Goal: Answer question/provide support

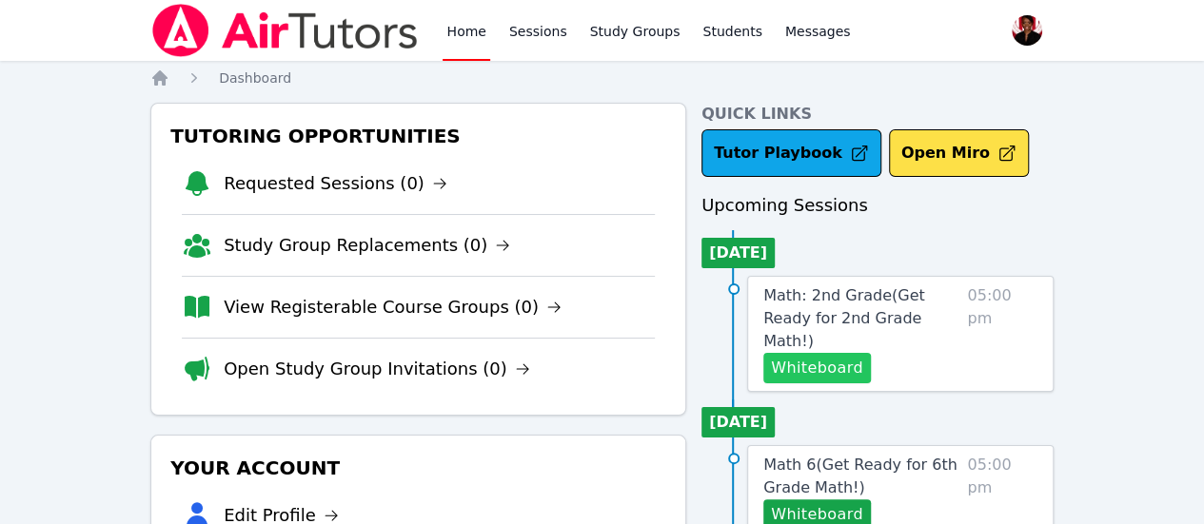
click at [846, 353] on button "Whiteboard" at bounding box center [817, 368] width 108 height 30
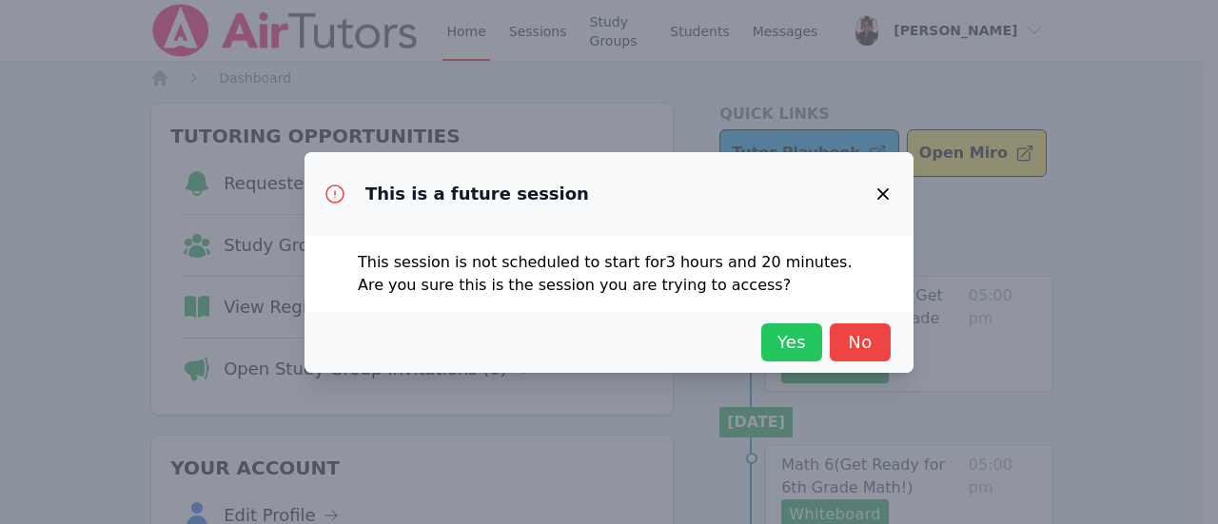
click at [771, 338] on span "Yes" at bounding box center [792, 342] width 42 height 27
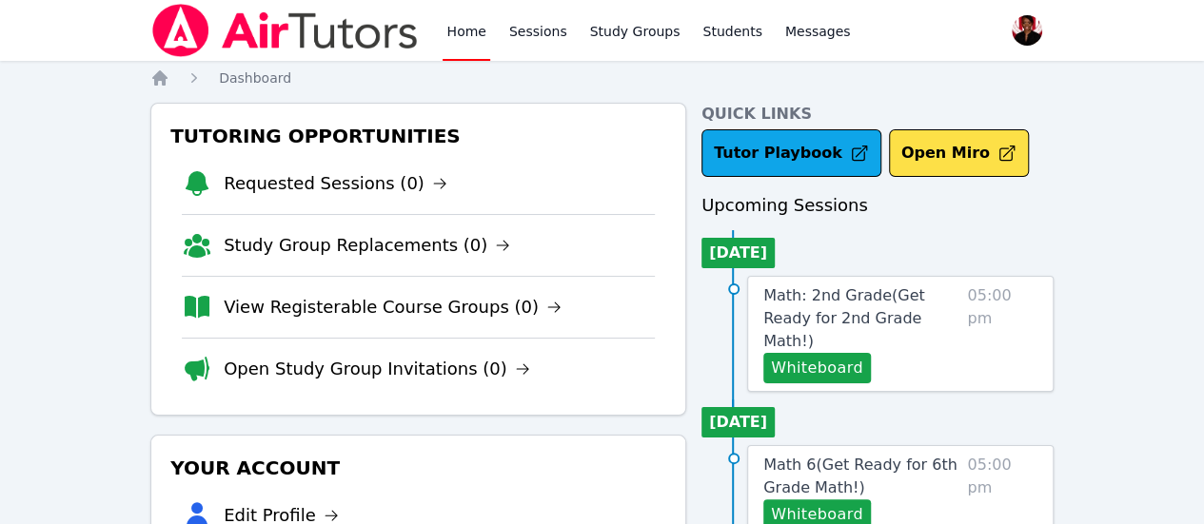
click at [884, 302] on span "Math: 2nd Grade ( Get Ready for 2nd Grade Math! )" at bounding box center [844, 319] width 162 height 64
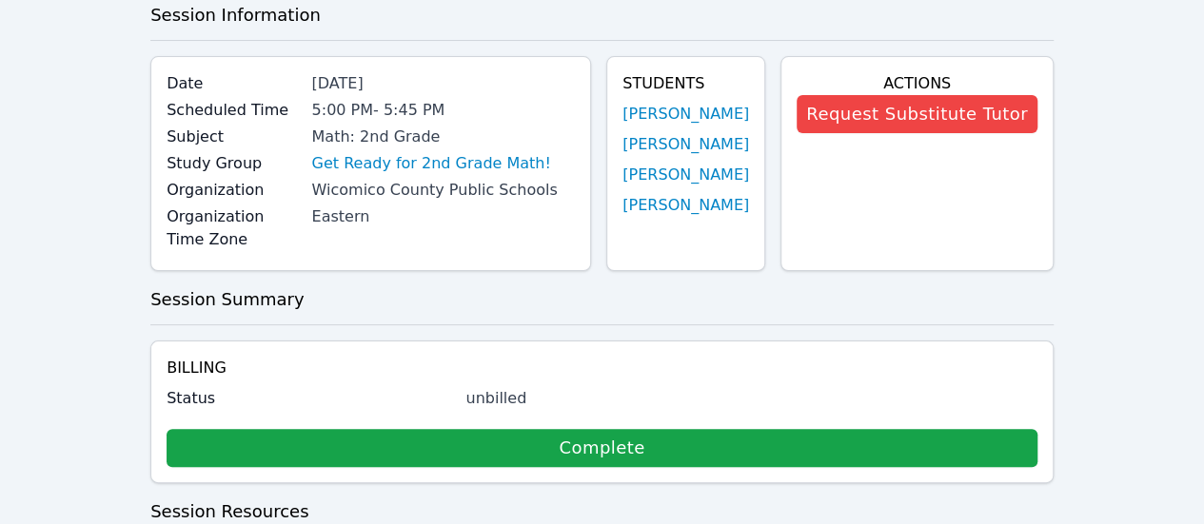
scroll to position [286, 0]
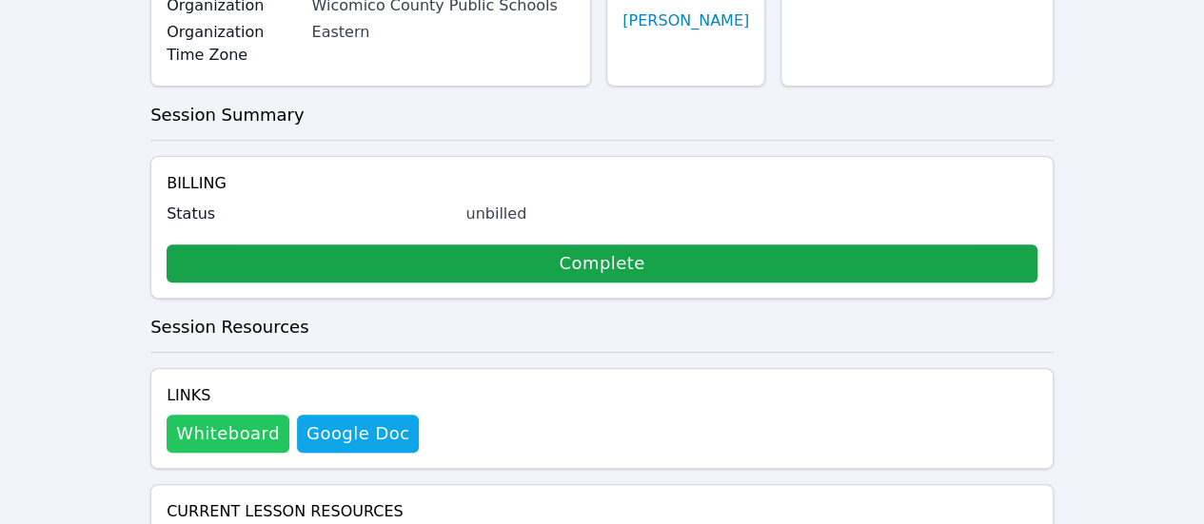
click at [259, 415] on button "Whiteboard" at bounding box center [228, 434] width 123 height 38
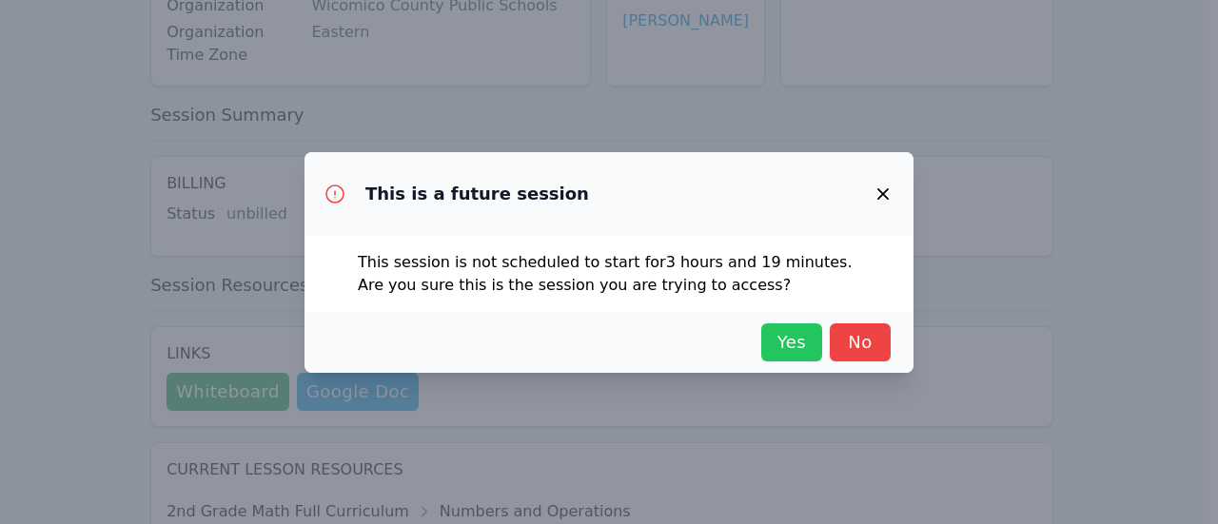
click at [810, 352] on span "Yes" at bounding box center [792, 342] width 42 height 27
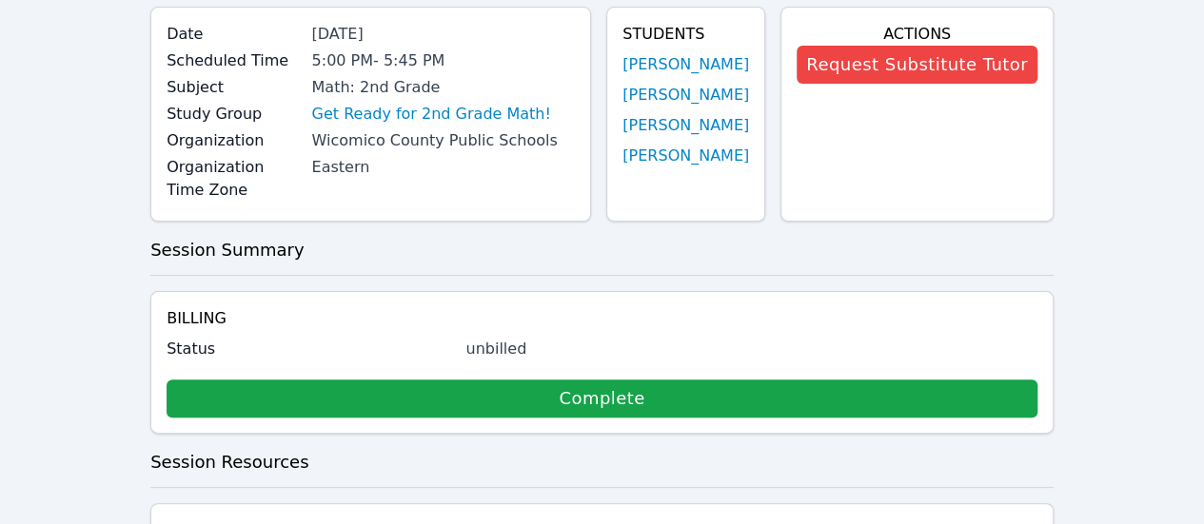
scroll to position [95, 0]
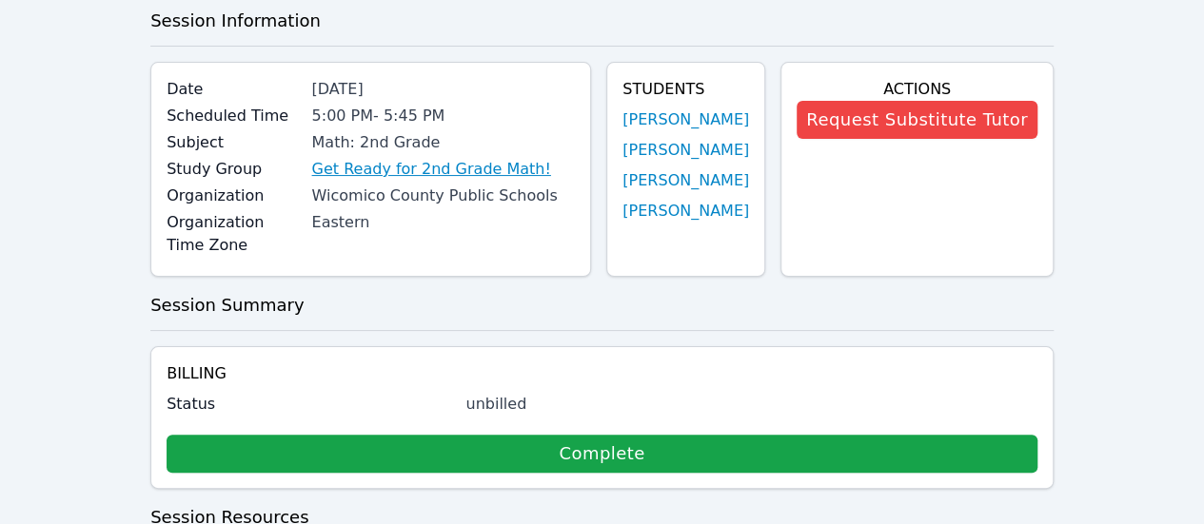
click at [408, 166] on link "Get Ready for 2nd Grade Math!" at bounding box center [430, 169] width 239 height 23
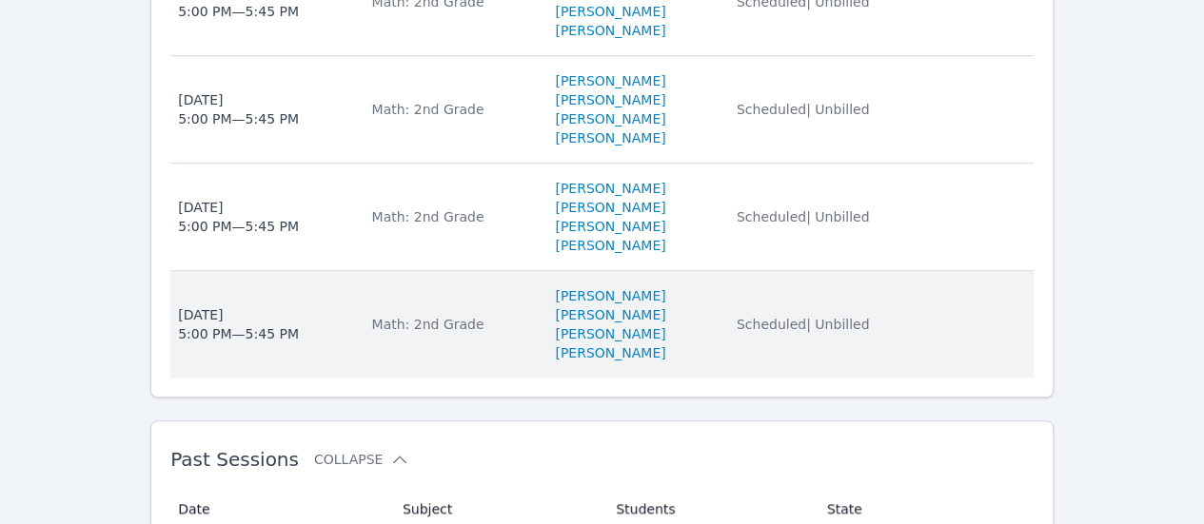
scroll to position [437, 0]
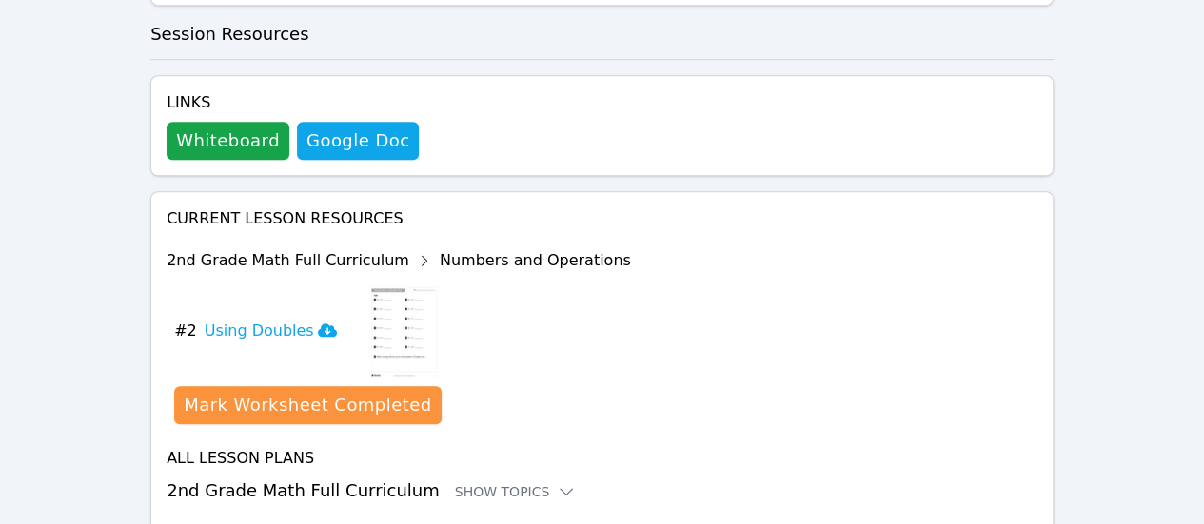
scroll to position [602, 0]
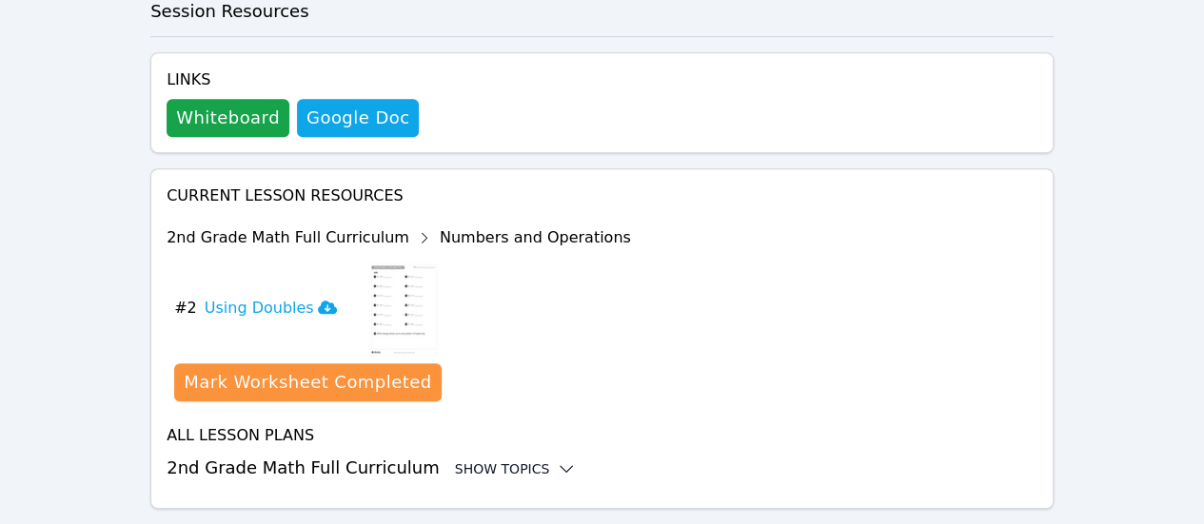
click at [477, 460] on div "Show Topics" at bounding box center [516, 469] width 122 height 19
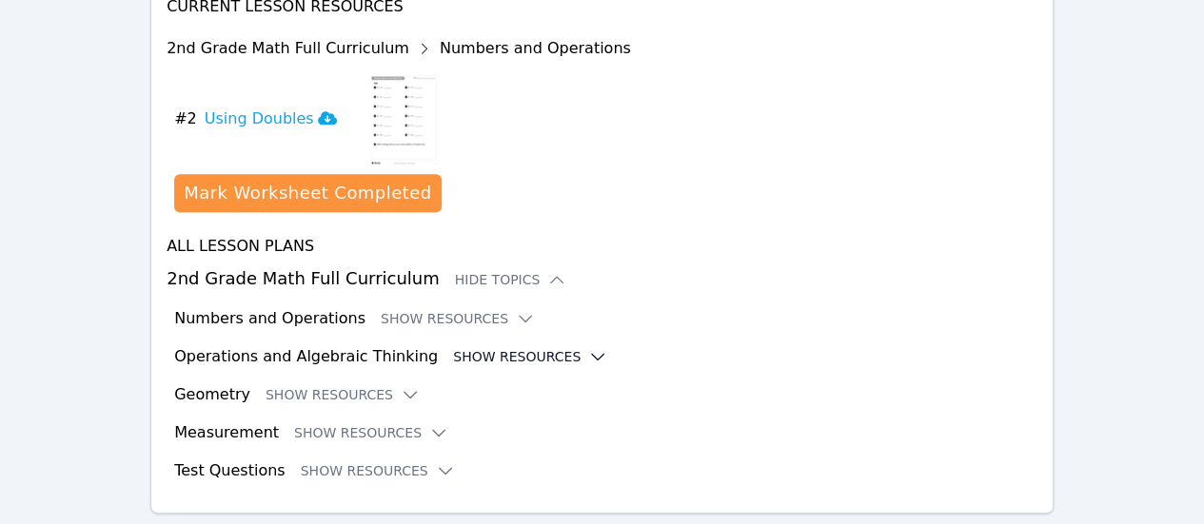
scroll to position [796, 0]
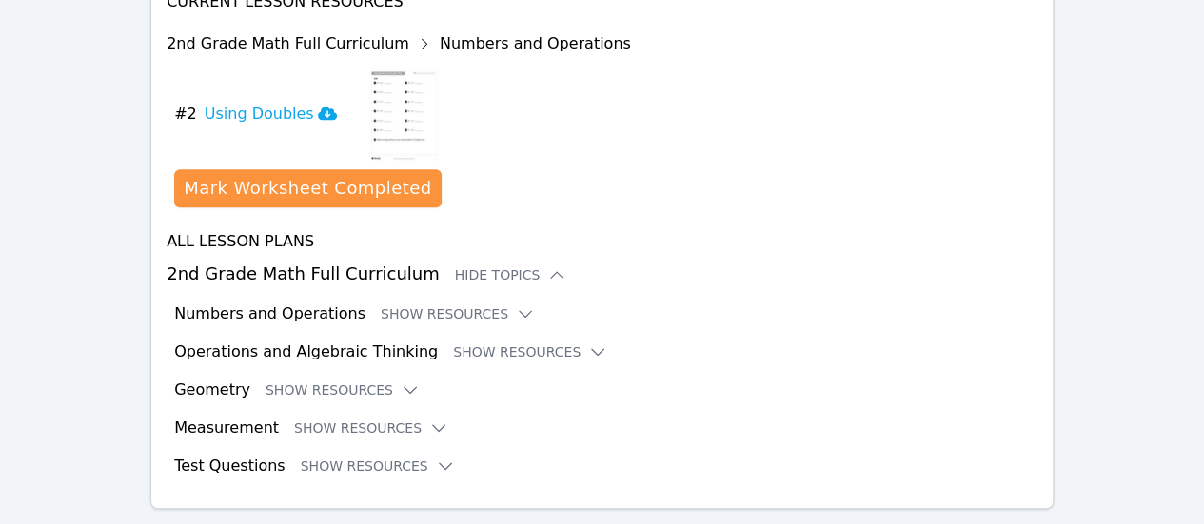
click at [419, 303] on div "Numbers and Operations Show Resources" at bounding box center [605, 314] width 863 height 23
click at [428, 305] on button "Show Resources" at bounding box center [458, 314] width 154 height 19
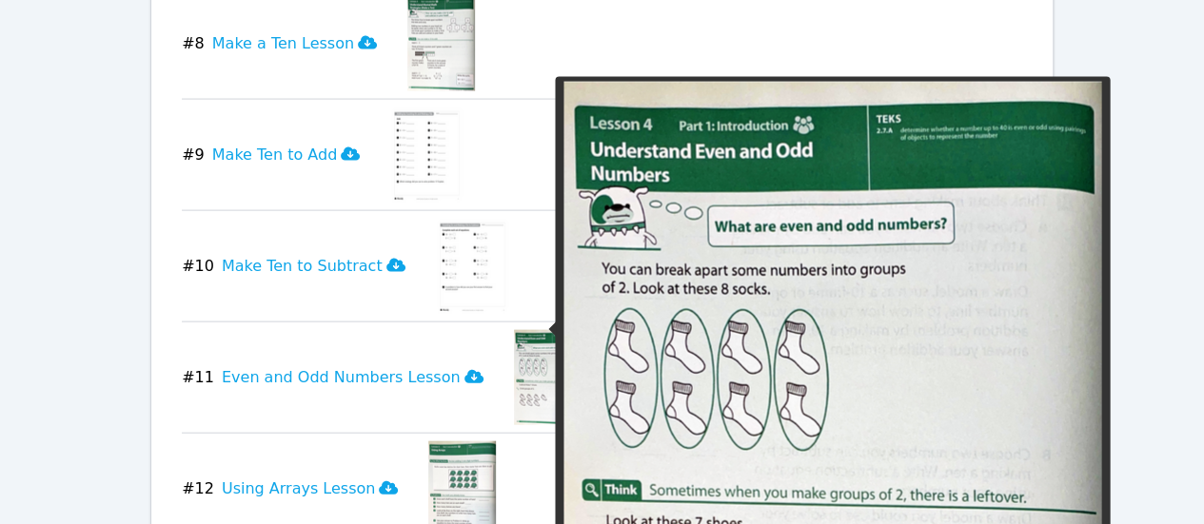
scroll to position [2033, 0]
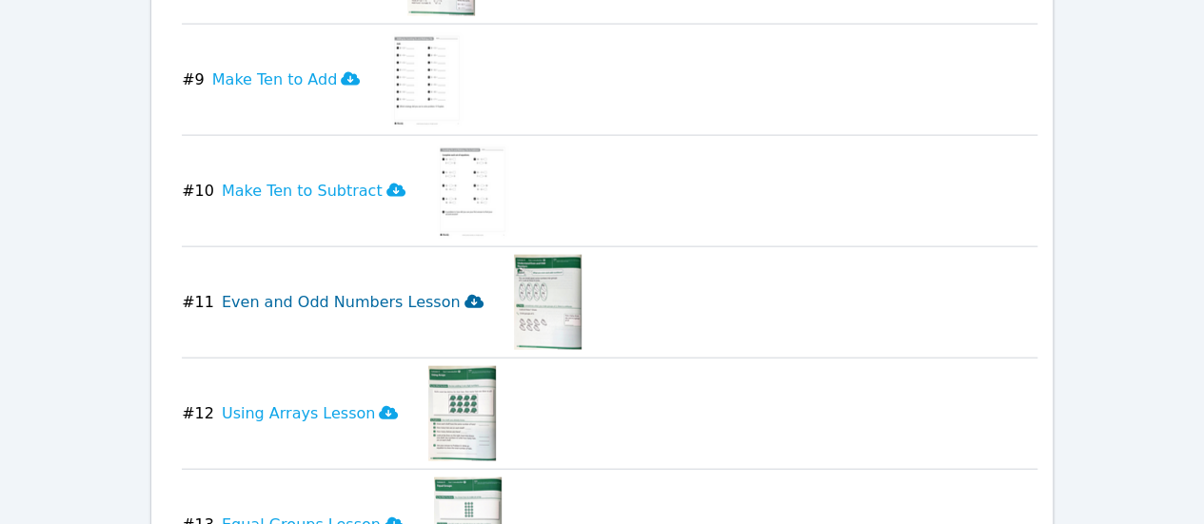
click at [465, 295] on icon at bounding box center [474, 301] width 19 height 13
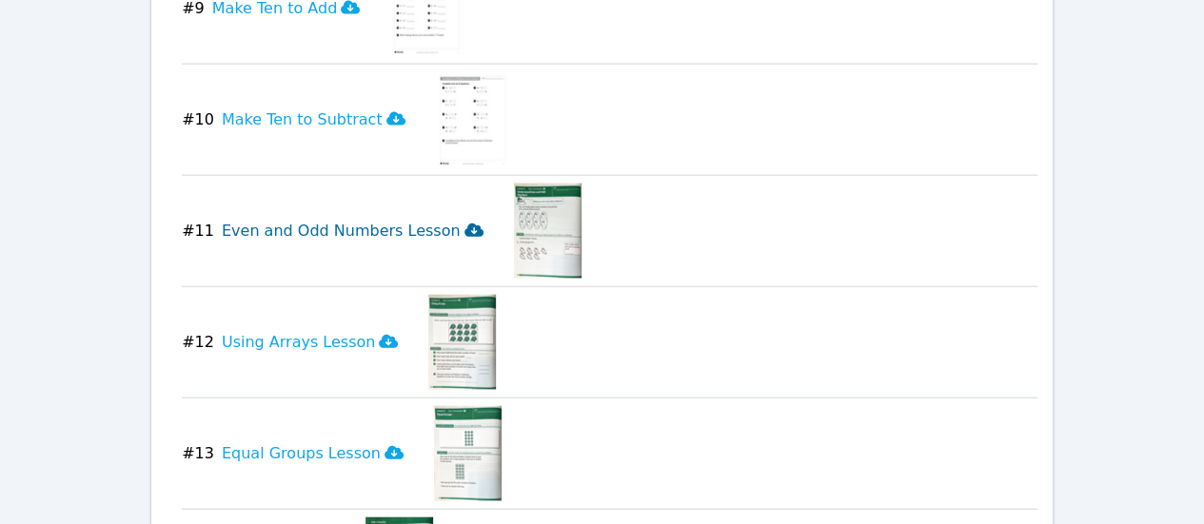
scroll to position [1919, 0]
